Goal: Task Accomplishment & Management: Use online tool/utility

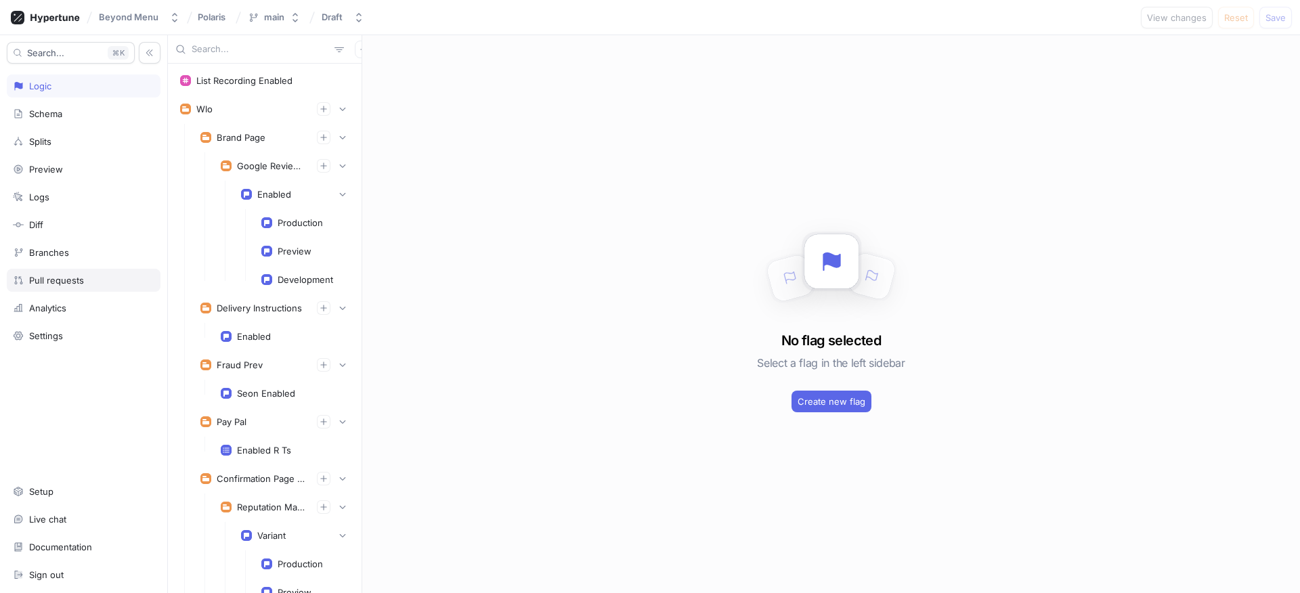
click at [64, 273] on div "Pull requests" at bounding box center [84, 280] width 154 height 23
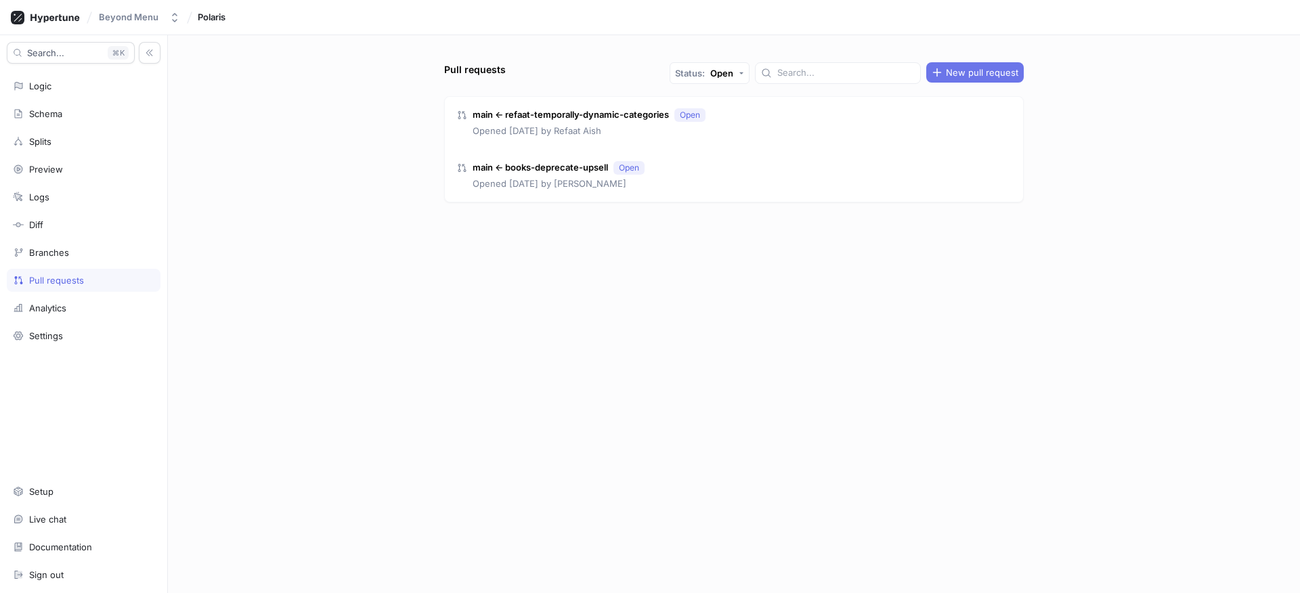
click at [981, 71] on span "New pull request" at bounding box center [982, 72] width 72 height 8
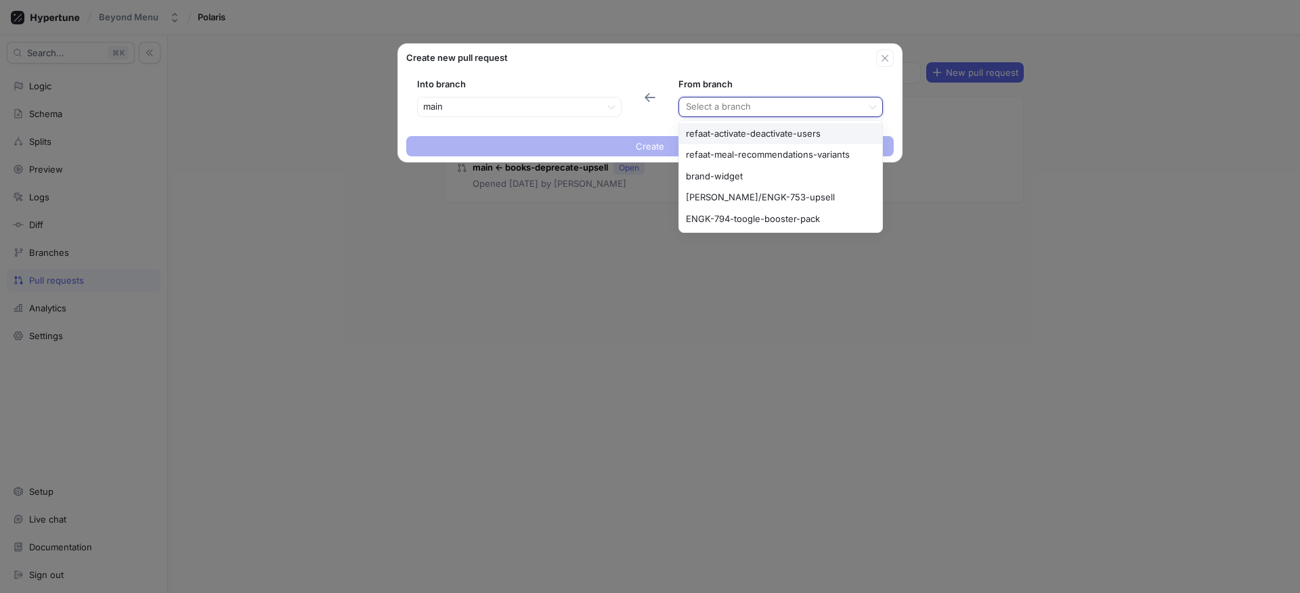
click at [703, 105] on div at bounding box center [770, 107] width 172 height 16
click at [718, 226] on div "ENGK-794-toogle-booster-pack" at bounding box center [780, 220] width 203 height 22
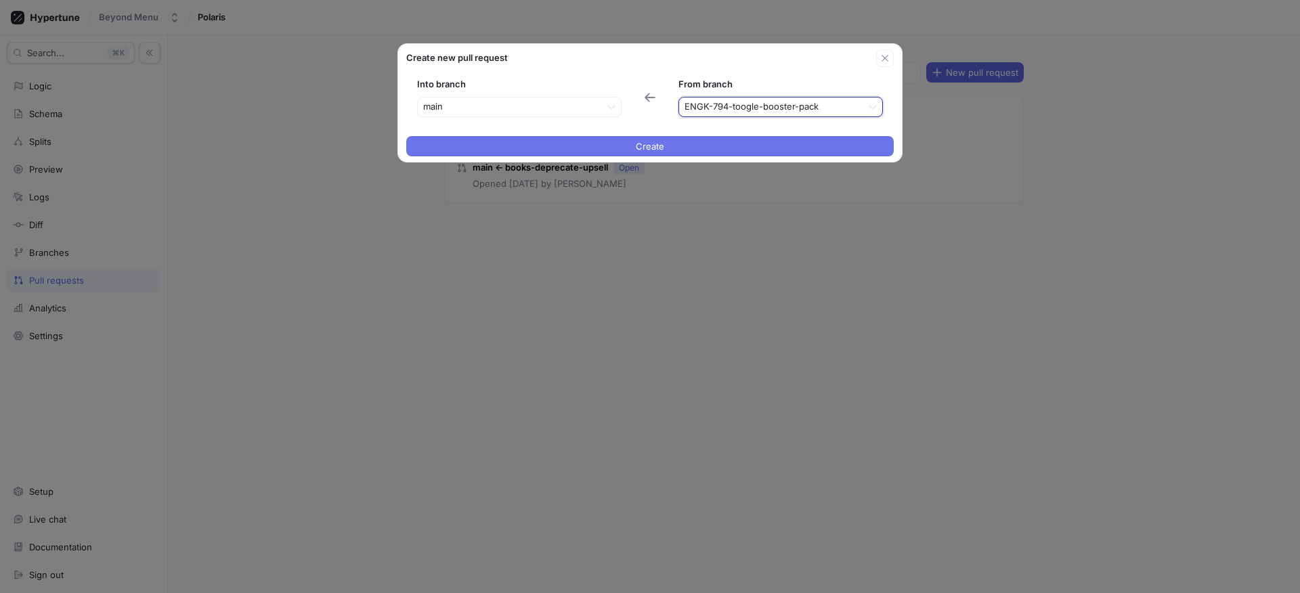
click at [570, 154] on button "Create" at bounding box center [649, 146] width 487 height 20
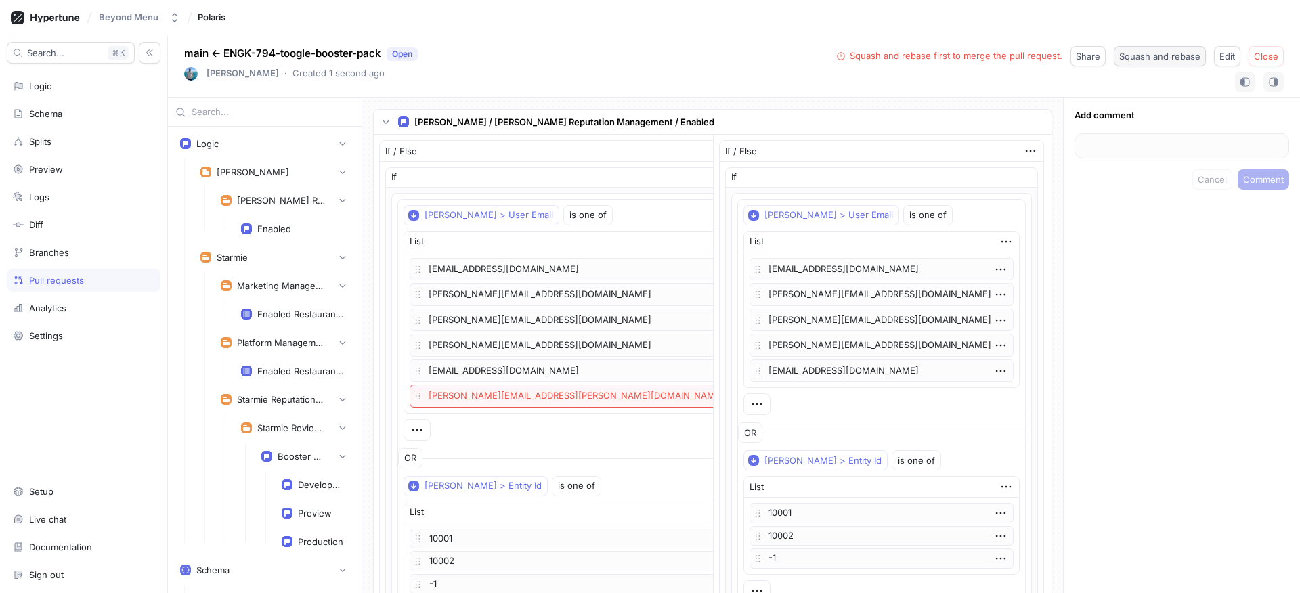
click at [1179, 54] on span "Squash and rebase" at bounding box center [1159, 56] width 81 height 8
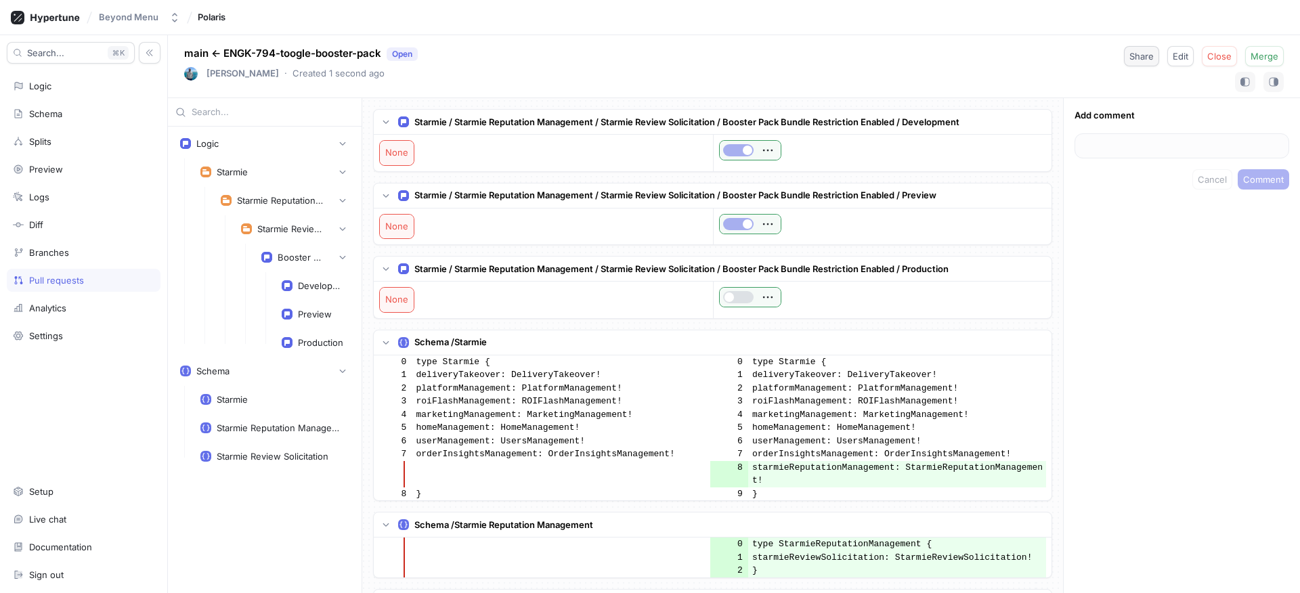
click at [1126, 52] on button "Share" at bounding box center [1141, 56] width 35 height 20
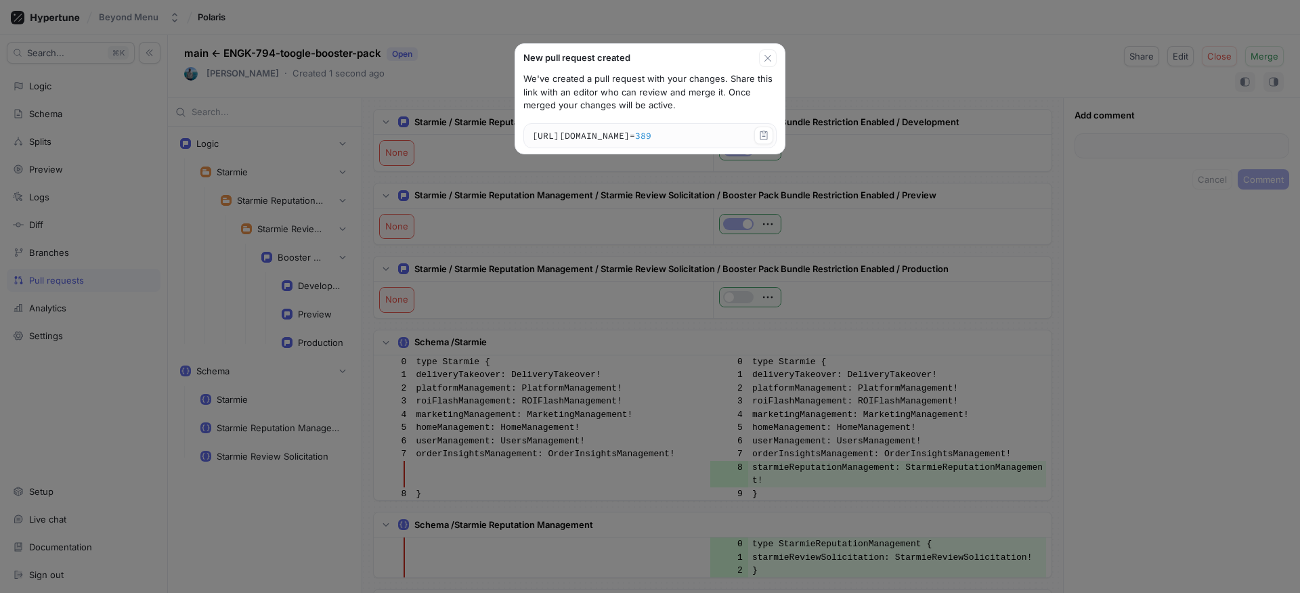
drag, startPoint x: 734, startPoint y: 150, endPoint x: 719, endPoint y: 146, distance: 15.4
click at [719, 147] on textarea "[URL][DOMAIN_NAME]" at bounding box center [650, 136] width 252 height 24
click at [764, 134] on icon "button" at bounding box center [763, 135] width 7 height 9
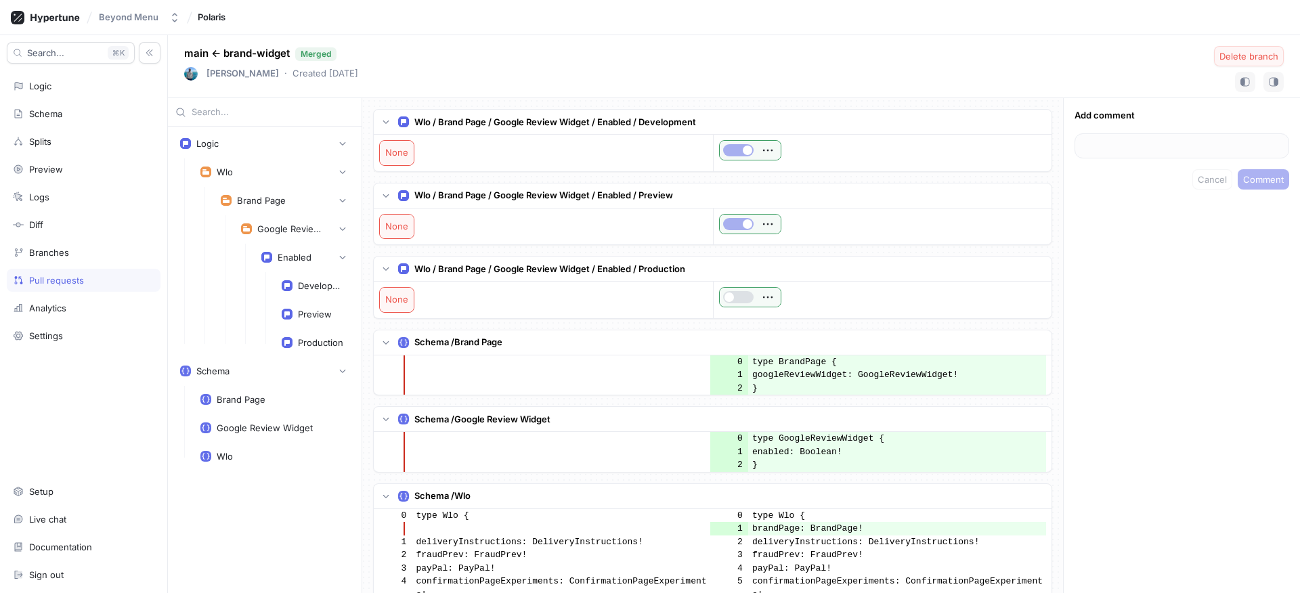
click at [1228, 53] on span "Delete branch" at bounding box center [1248, 56] width 59 height 8
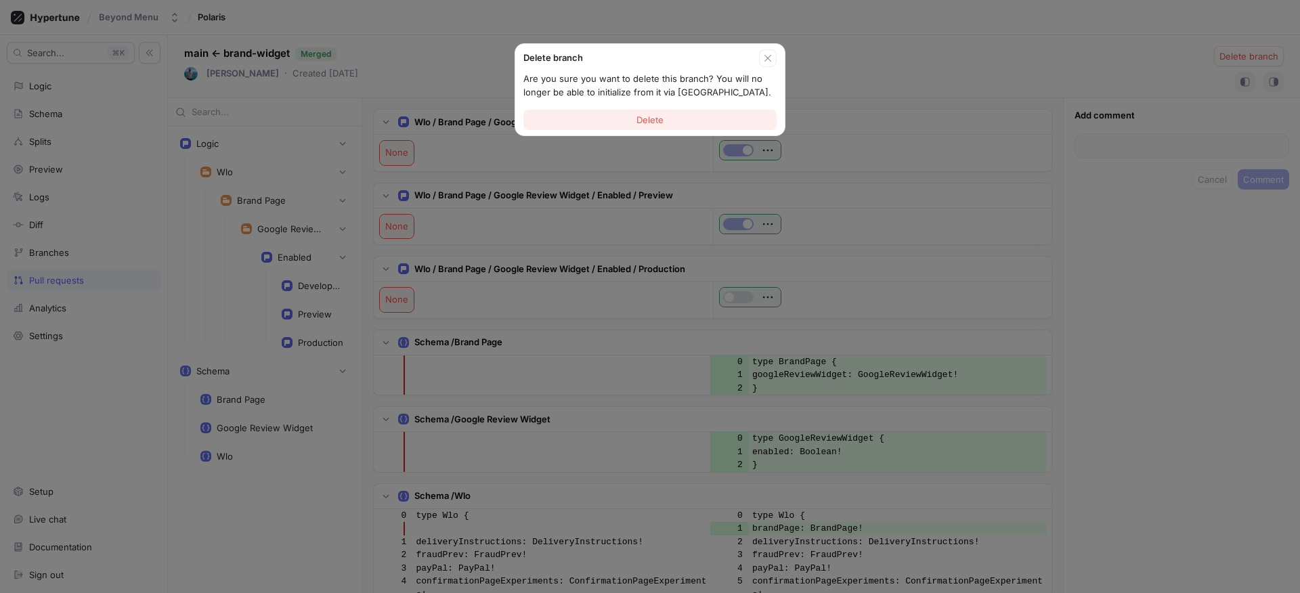
click at [704, 110] on button "Delete" at bounding box center [649, 120] width 253 height 20
